Goal: Check status: Check status

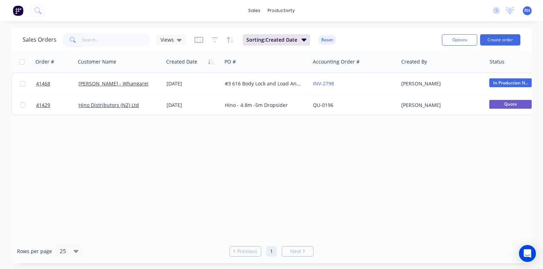
click at [173, 158] on div "Order # Customer Name Created Date PO # Accounting Order # Created By Status In…" at bounding box center [271, 145] width 521 height 188
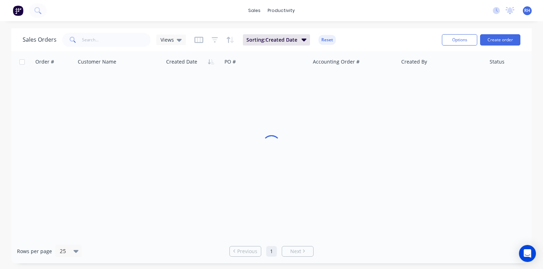
click at [22, 14] on img at bounding box center [18, 10] width 11 height 11
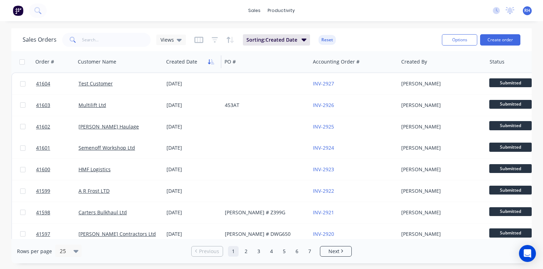
click at [211, 65] on button "button" at bounding box center [211, 62] width 11 height 11
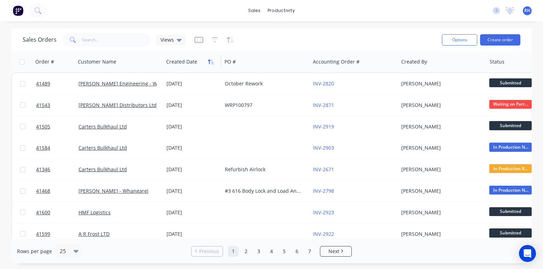
click at [209, 62] on icon "button" at bounding box center [209, 61] width 2 height 5
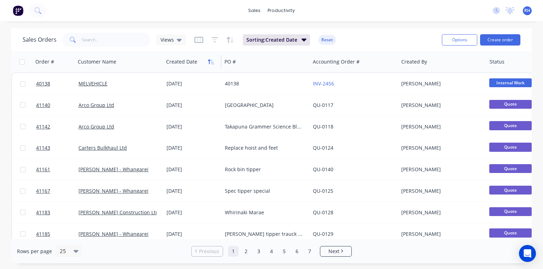
click at [209, 62] on icon "button" at bounding box center [209, 61] width 2 height 5
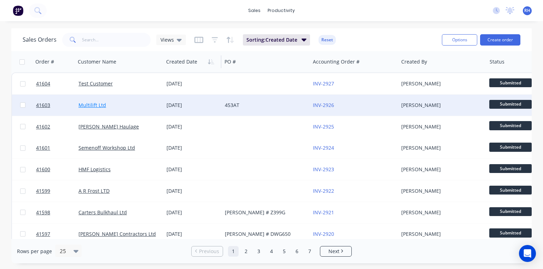
click at [99, 103] on link "Multilift Ltd" at bounding box center [93, 105] width 28 height 7
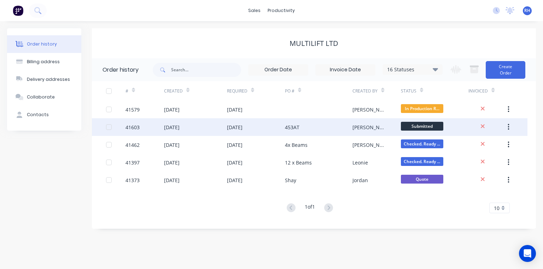
click at [243, 127] on div "[DATE]" at bounding box center [235, 127] width 16 height 7
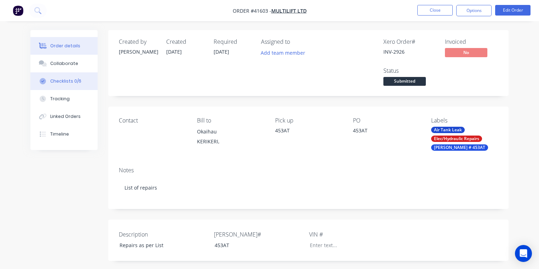
click at [73, 80] on div "Checklists 0/6" at bounding box center [65, 81] width 31 height 6
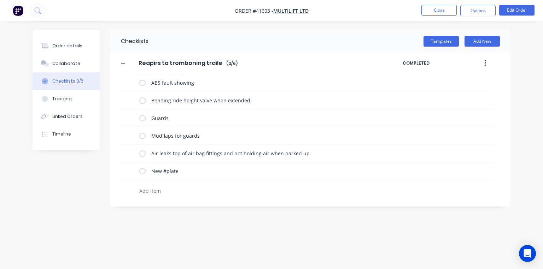
type textarea "x"
click at [19, 12] on img "button" at bounding box center [18, 10] width 11 height 11
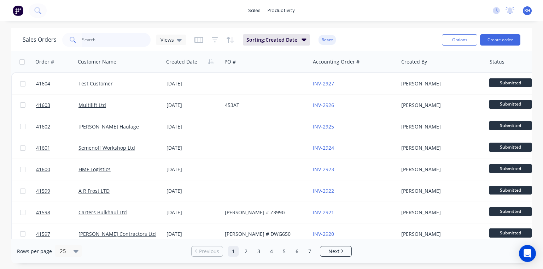
click at [112, 37] on input "text" at bounding box center [116, 40] width 69 height 14
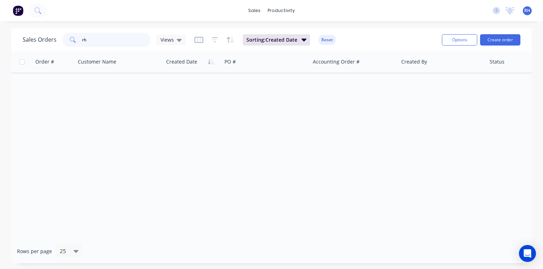
type input "r"
click at [30, 14] on button at bounding box center [38, 11] width 18 height 14
